Goal: Transaction & Acquisition: Purchase product/service

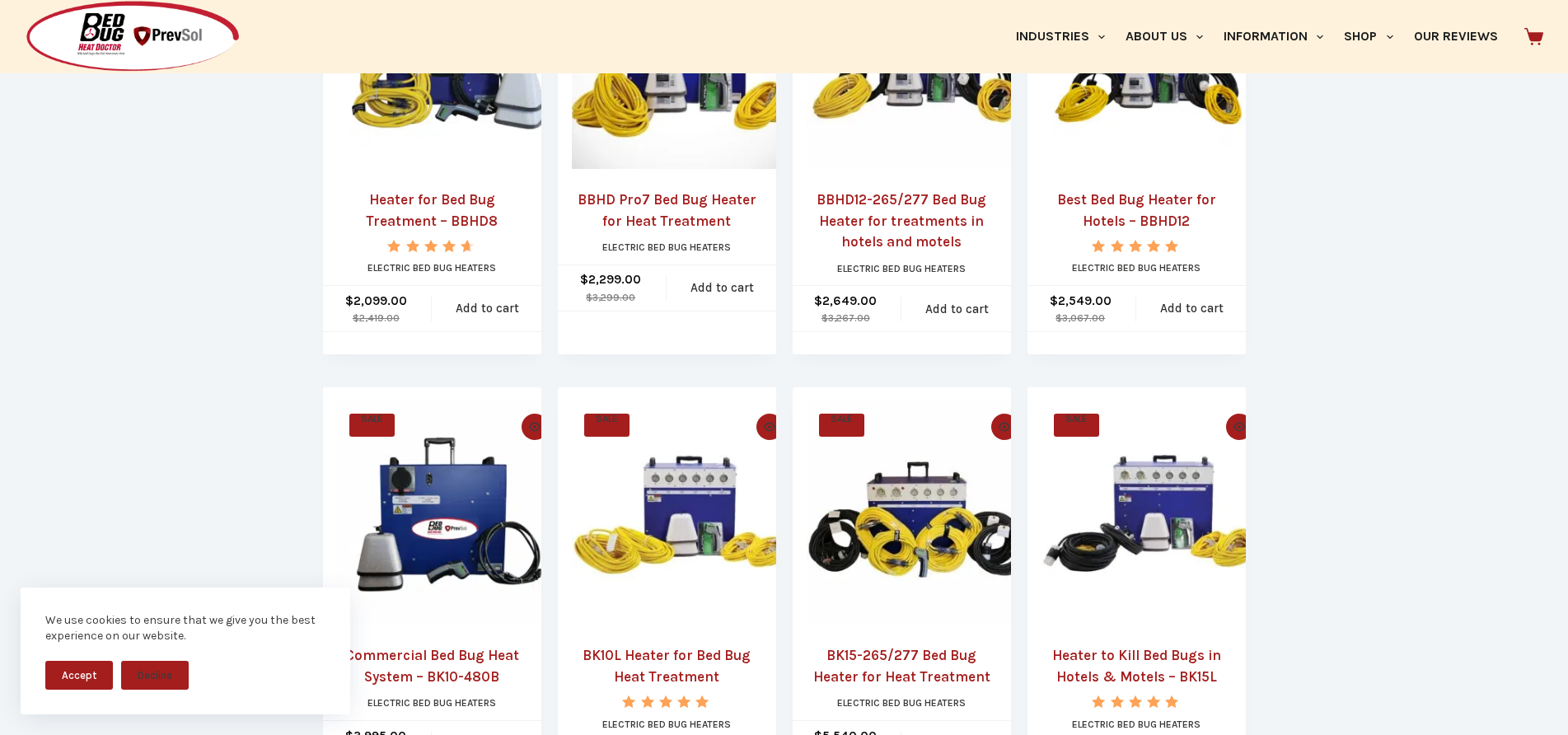
scroll to position [247, 0]
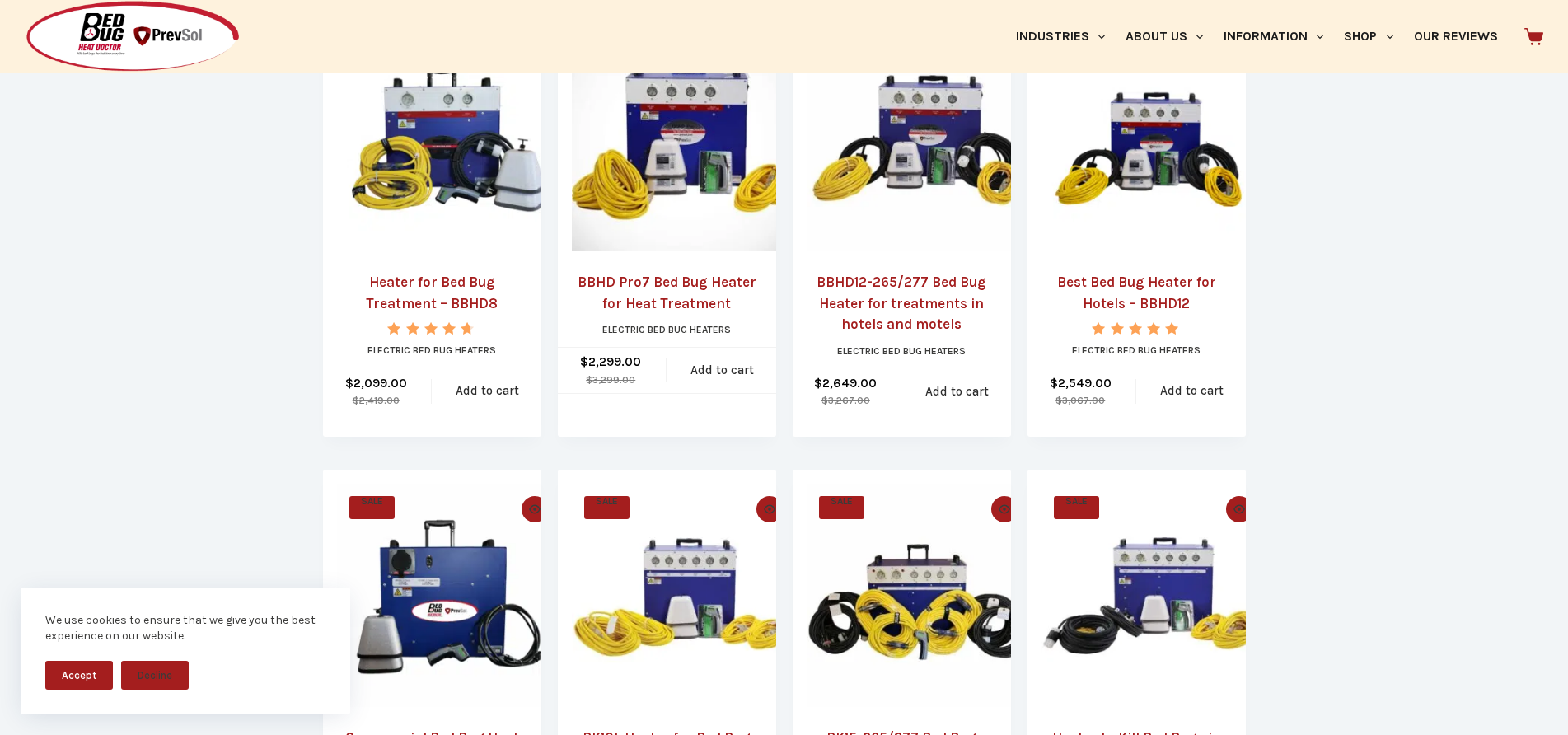
click at [424, 288] on link "Heater for Bed Bug Treatment – BBHD8" at bounding box center [432, 292] width 190 height 42
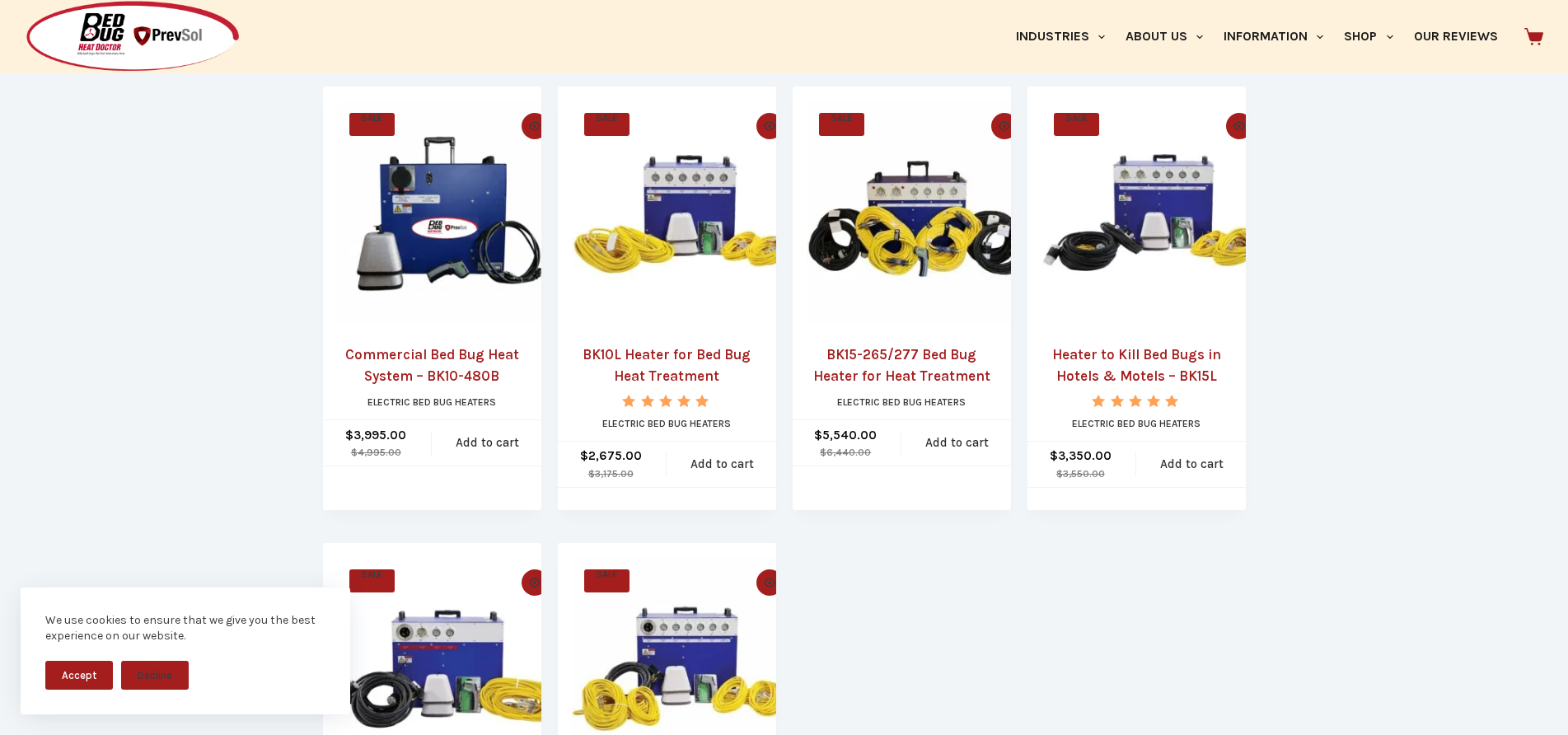
scroll to position [659, 0]
